Goal: Find specific page/section: Find specific page/section

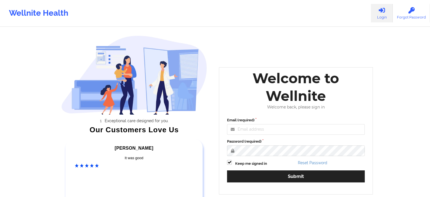
type input "[EMAIL_ADDRESS][DOMAIN_NAME]"
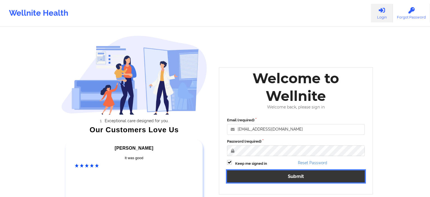
click at [278, 181] on button "Submit" at bounding box center [296, 176] width 138 height 12
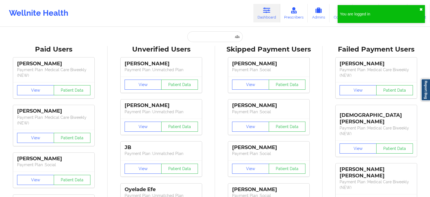
click at [422, 9] on button "✖︎" at bounding box center [420, 9] width 3 height 4
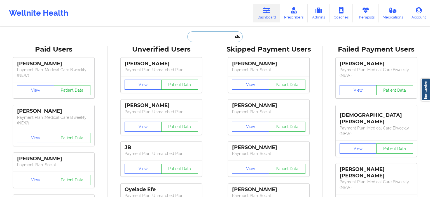
click at [188, 40] on input "text" at bounding box center [214, 36] width 55 height 11
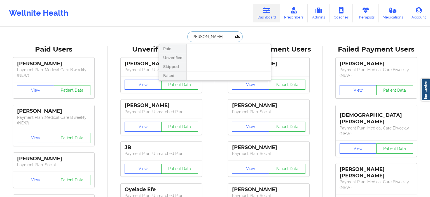
type input "[PERSON_NAME]"
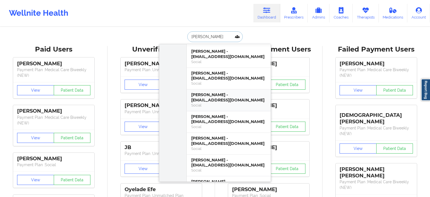
scroll to position [967, 0]
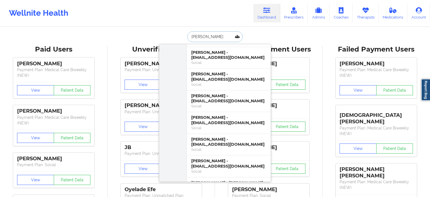
drag, startPoint x: 215, startPoint y: 36, endPoint x: 168, endPoint y: 36, distance: 46.7
click at [187, 36] on input "[PERSON_NAME]" at bounding box center [214, 36] width 55 height 11
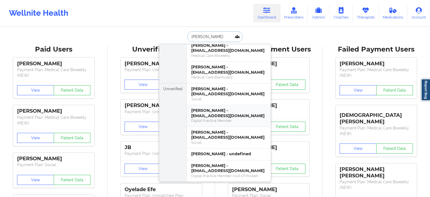
scroll to position [0, 0]
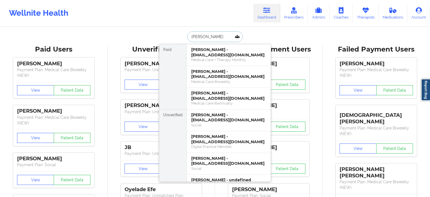
type input "[PERSON_NAME]"
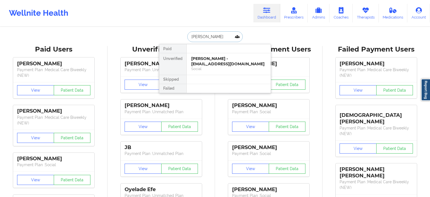
type input "[PERSON_NAME]"
